Goal: Task Accomplishment & Management: Manage account settings

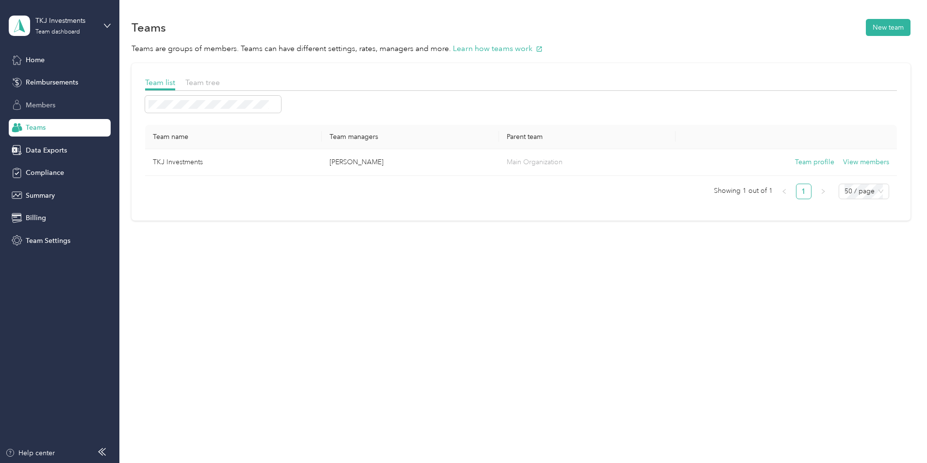
click at [43, 107] on span "Members" at bounding box center [41, 105] width 30 height 10
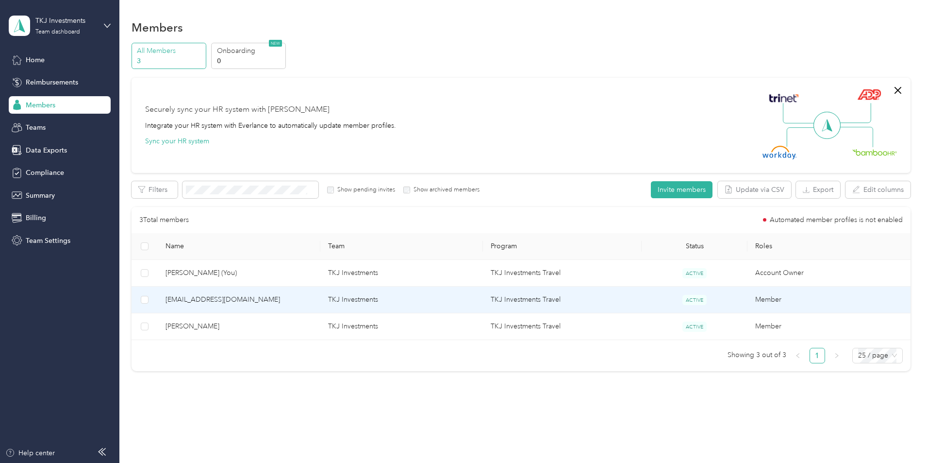
click at [254, 297] on span "[EMAIL_ADDRESS][DOMAIN_NAME]" at bounding box center [239, 299] width 147 height 11
